Goal: Find contact information: Find contact information

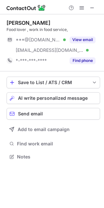
scroll to position [152, 104]
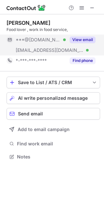
drag, startPoint x: 64, startPoint y: 41, endPoint x: 85, endPoint y: 37, distance: 21.7
click at [85, 37] on button "View email" at bounding box center [82, 39] width 26 height 7
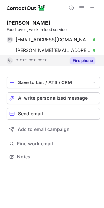
click at [84, 60] on button "Find phone" at bounding box center [82, 60] width 26 height 7
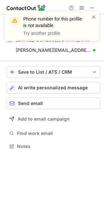
scroll to position [142, 104]
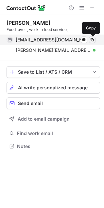
click at [92, 39] on span at bounding box center [91, 39] width 5 height 5
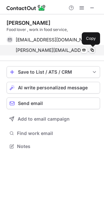
click at [92, 50] on span at bounding box center [91, 50] width 5 height 5
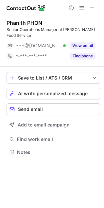
scroll to position [142, 104]
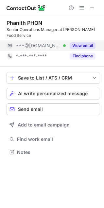
click at [84, 42] on button "View email" at bounding box center [82, 45] width 26 height 7
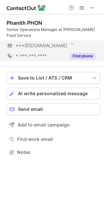
click at [78, 53] on button "Find phone" at bounding box center [82, 56] width 26 height 7
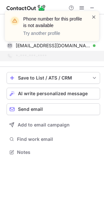
click at [93, 16] on span at bounding box center [93, 17] width 5 height 7
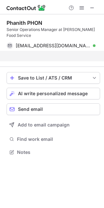
scroll to position [131, 104]
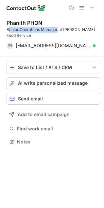
drag, startPoint x: 8, startPoint y: 30, endPoint x: 58, endPoint y: 31, distance: 49.8
click at [58, 31] on div "Senior Operations Manager at Lee's Food Service" at bounding box center [53, 33] width 93 height 12
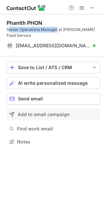
copy div "enior Operations Manager"
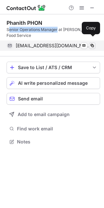
click at [92, 43] on span at bounding box center [91, 45] width 5 height 5
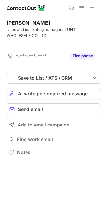
scroll to position [137, 104]
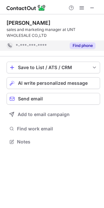
click at [79, 45] on button "Find phone" at bounding box center [82, 45] width 26 height 7
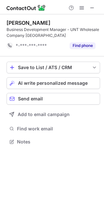
scroll to position [137, 104]
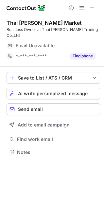
scroll to position [142, 104]
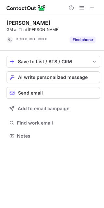
scroll to position [131, 104]
click at [78, 34] on div "[PERSON_NAME] GM at Thai [PERSON_NAME] *-***-***-**** Find phone" at bounding box center [53, 32] width 93 height 25
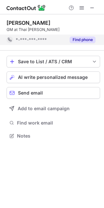
click at [80, 39] on button "Find phone" at bounding box center [82, 39] width 26 height 7
